Goal: Find specific page/section: Find specific page/section

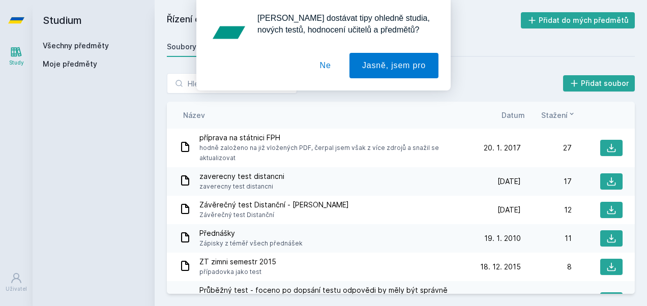
click at [325, 66] on button "Ne" at bounding box center [325, 65] width 37 height 25
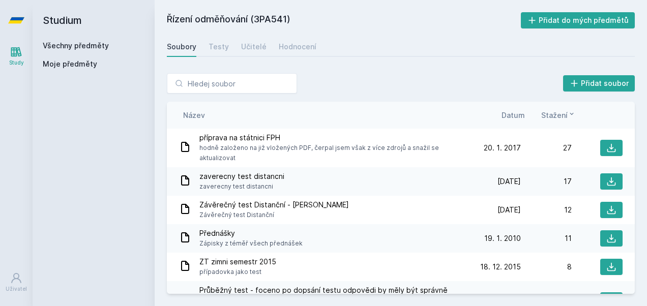
click at [76, 44] on link "Všechny předměty" at bounding box center [76, 45] width 66 height 9
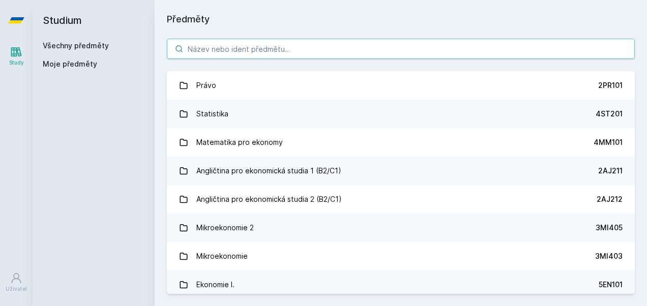
click at [223, 46] on input "search" at bounding box center [401, 49] width 468 height 20
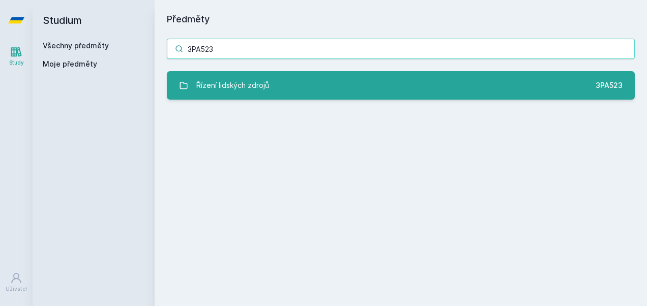
type input "3PA523"
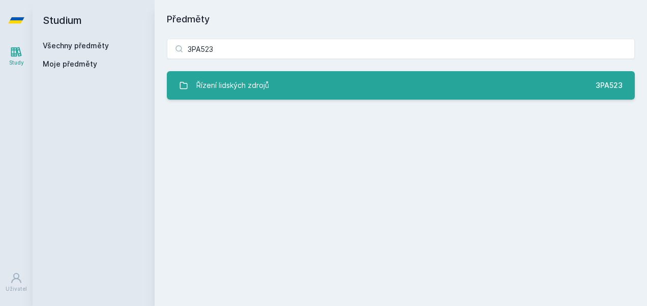
click at [262, 86] on div "Řízení lidských zdrojů" at bounding box center [232, 85] width 73 height 20
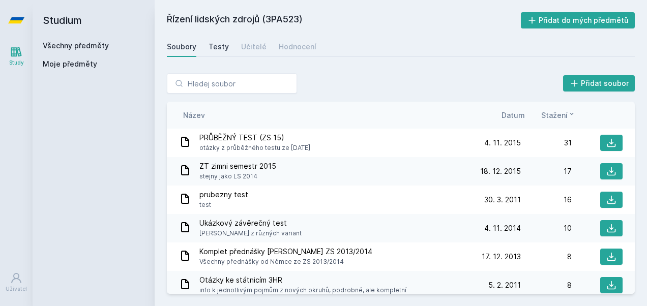
click at [219, 44] on div "Testy" at bounding box center [219, 47] width 20 height 10
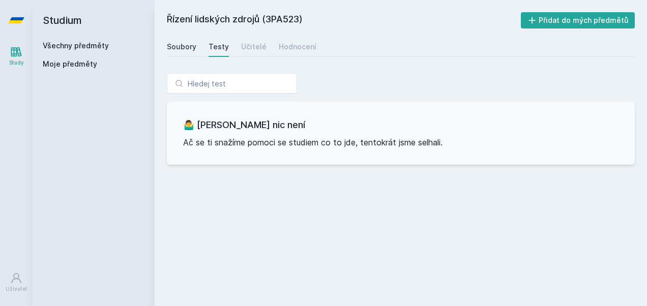
click at [183, 39] on link "Soubory" at bounding box center [181, 47] width 29 height 20
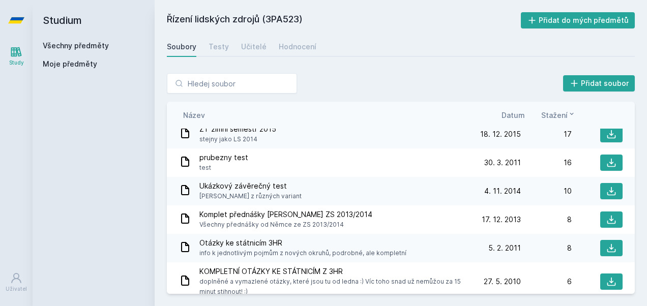
scroll to position [38, 0]
click at [606, 216] on icon at bounding box center [611, 219] width 10 height 10
